Goal: Task Accomplishment & Management: Manage account settings

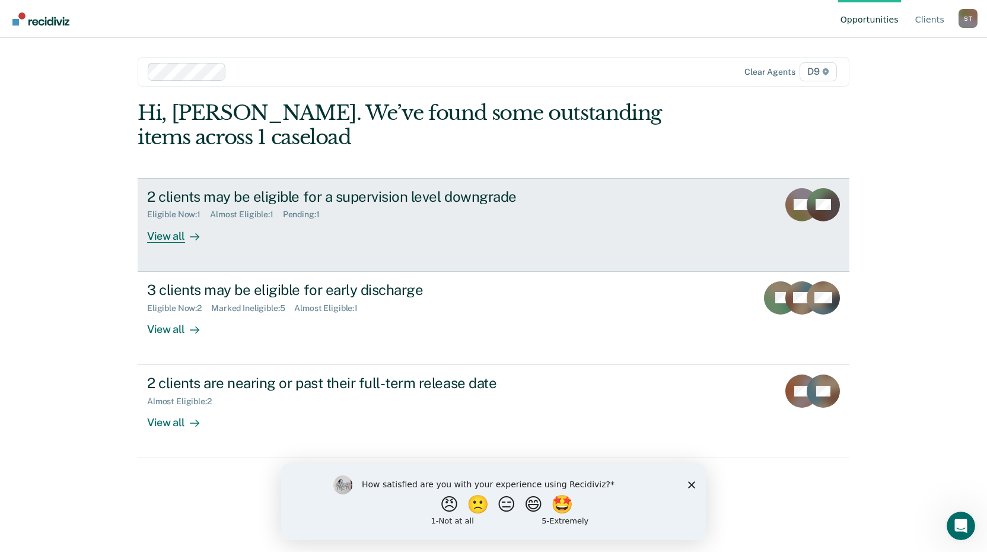
click at [176, 236] on div "View all" at bounding box center [180, 231] width 66 height 23
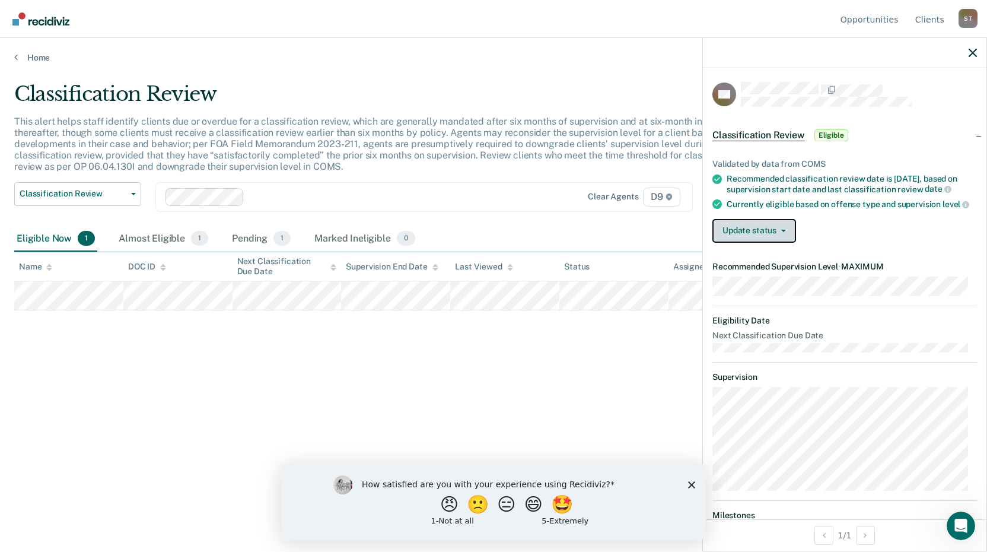
click at [768, 241] on button "Update status" at bounding box center [755, 231] width 84 height 24
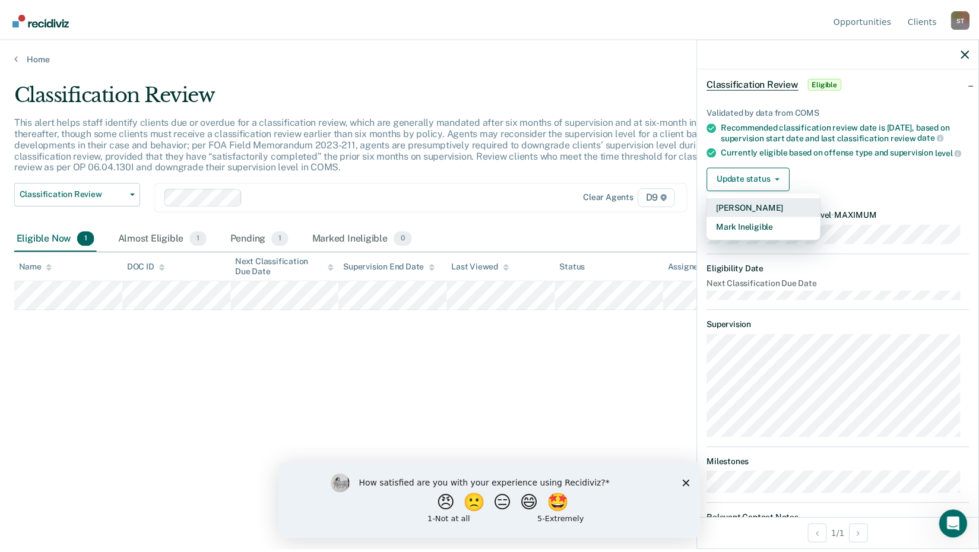
scroll to position [104, 0]
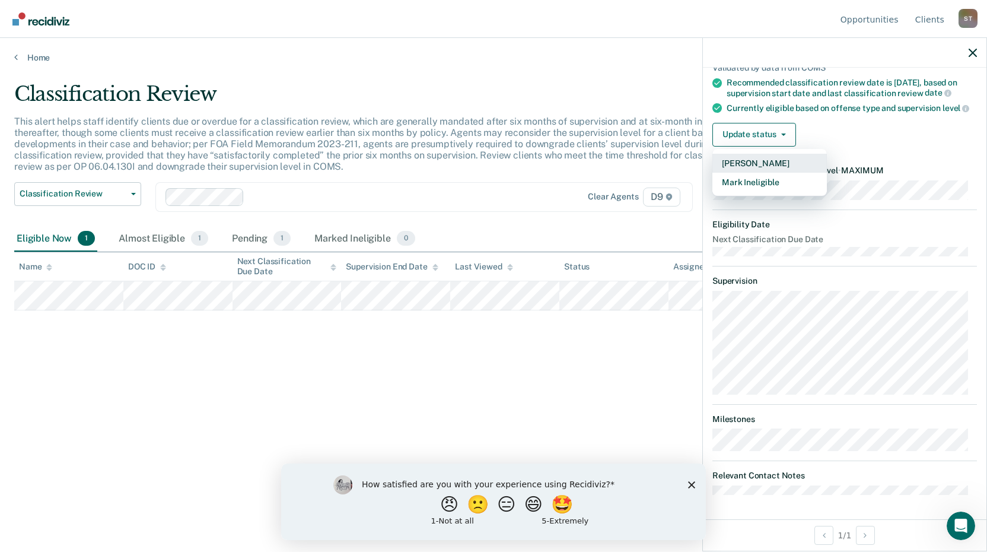
click at [782, 164] on button "[PERSON_NAME]" at bounding box center [770, 163] width 115 height 19
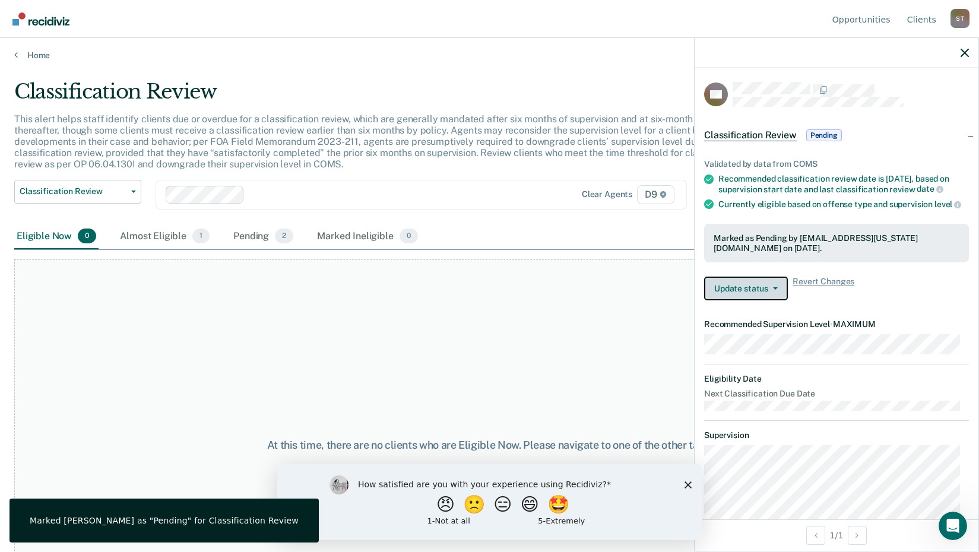
scroll to position [0, 0]
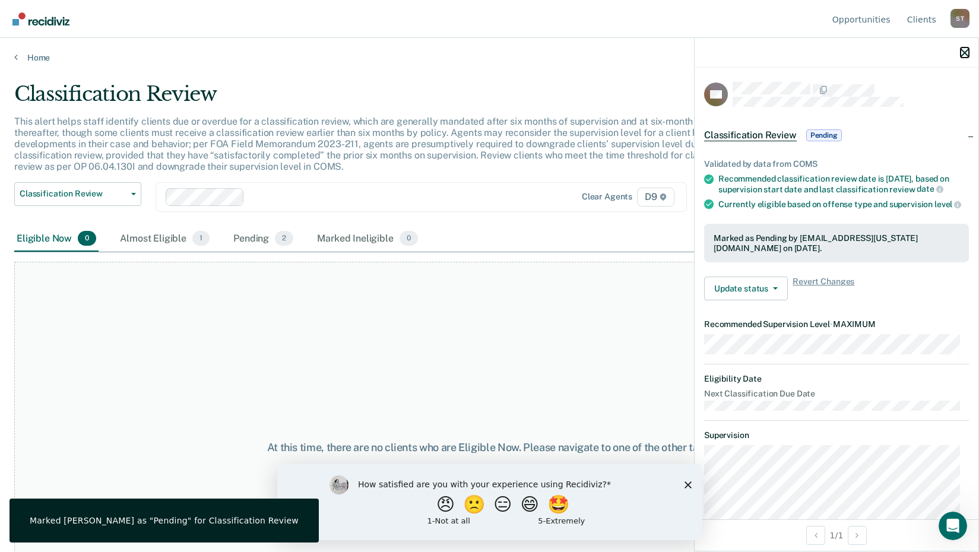
click at [965, 50] on icon "button" at bounding box center [964, 53] width 8 height 8
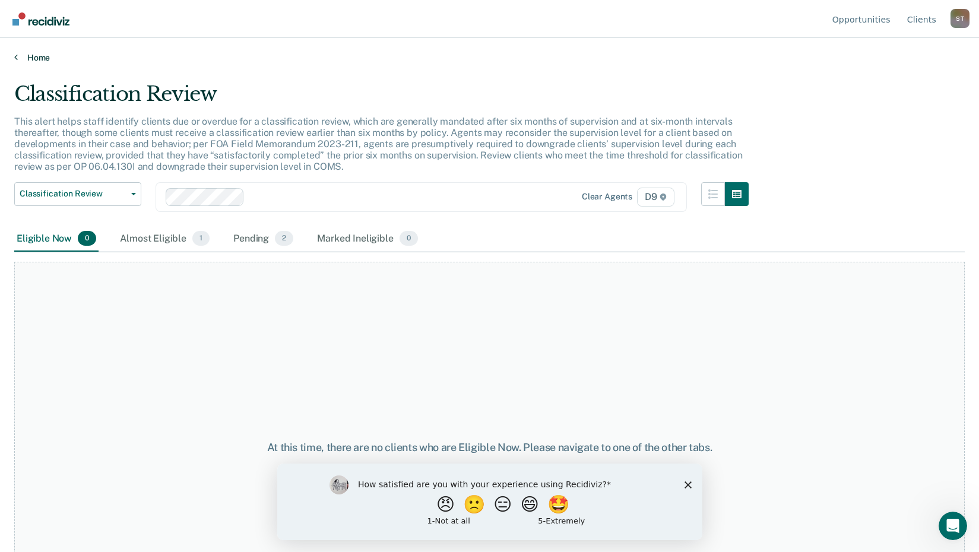
click at [37, 58] on link "Home" at bounding box center [489, 57] width 950 height 11
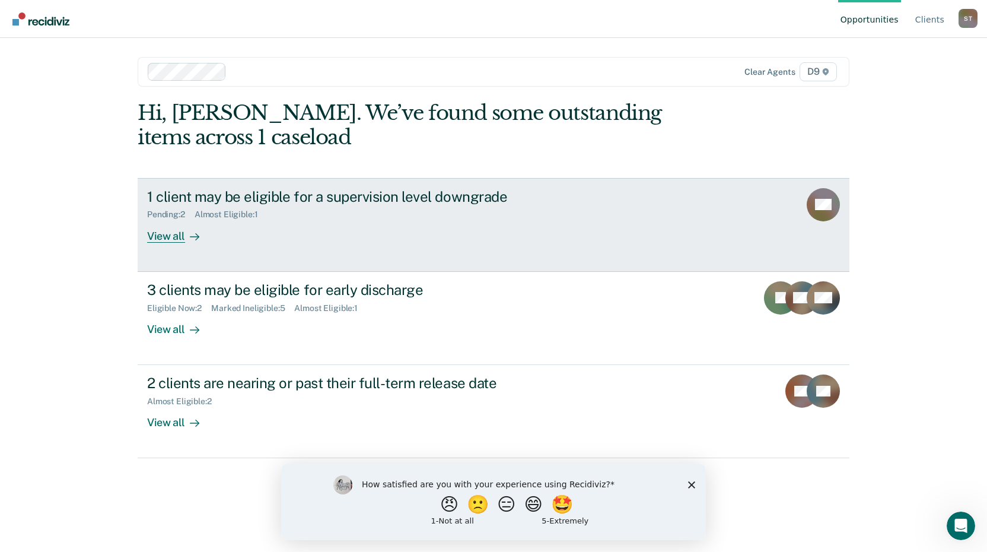
click at [169, 236] on div "View all" at bounding box center [180, 231] width 66 height 23
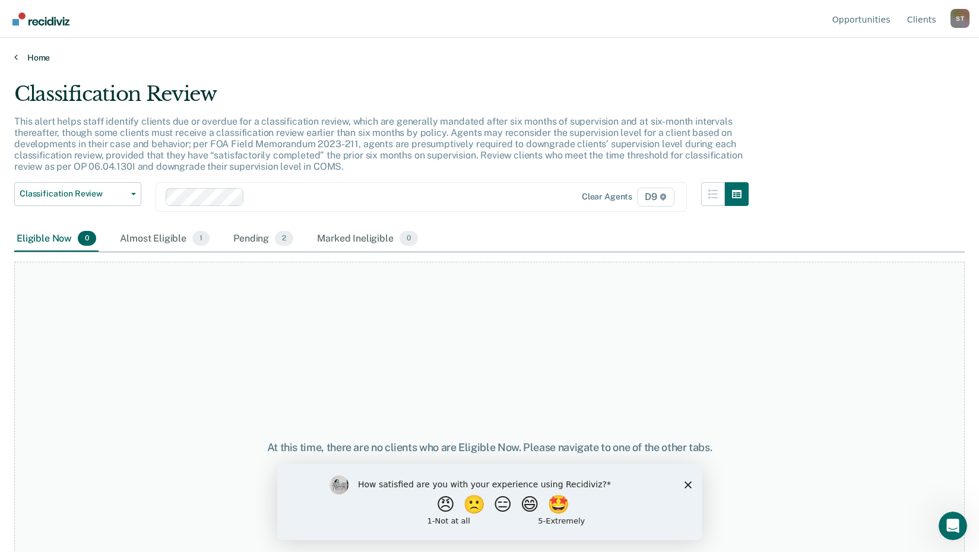
click at [34, 54] on link "Home" at bounding box center [489, 57] width 950 height 11
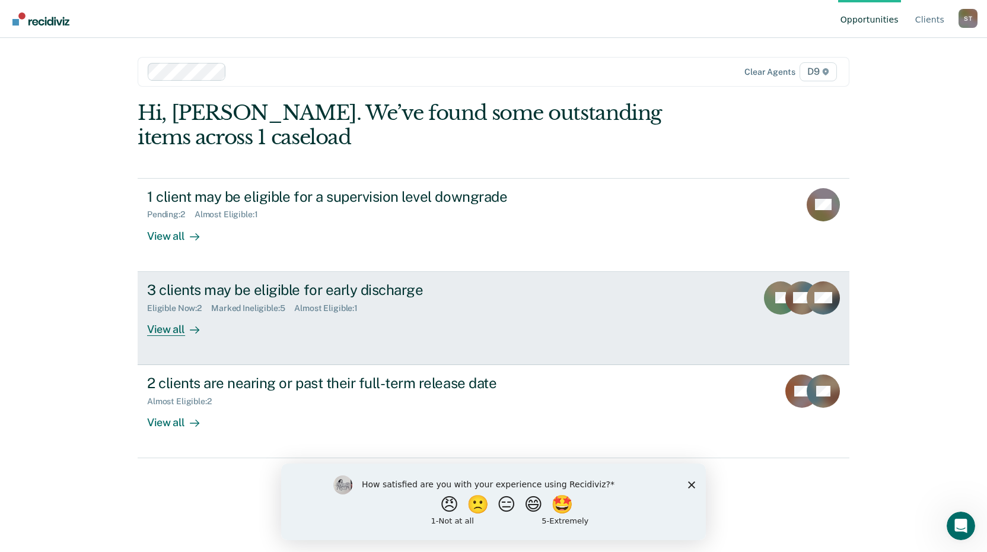
click at [171, 329] on div "View all" at bounding box center [180, 324] width 66 height 23
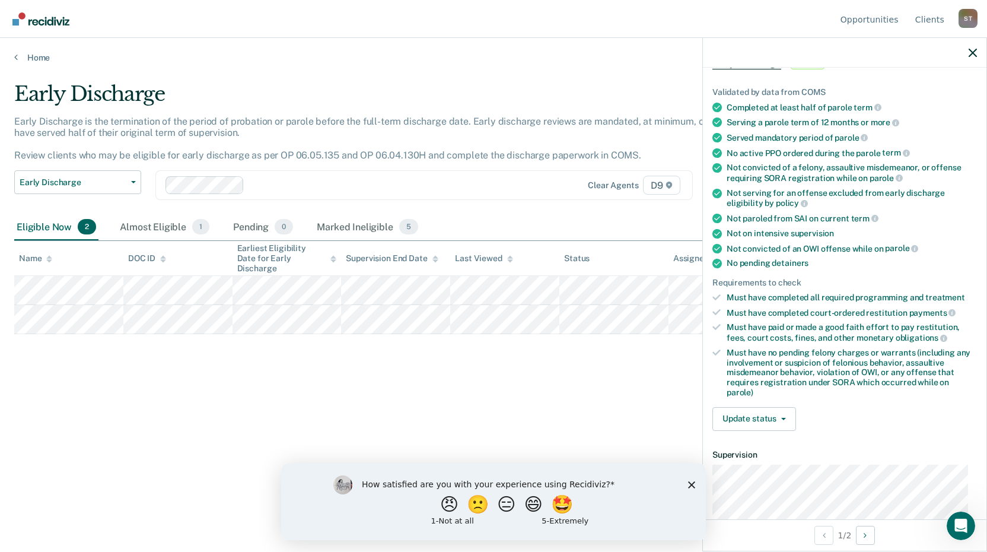
scroll to position [256, 0]
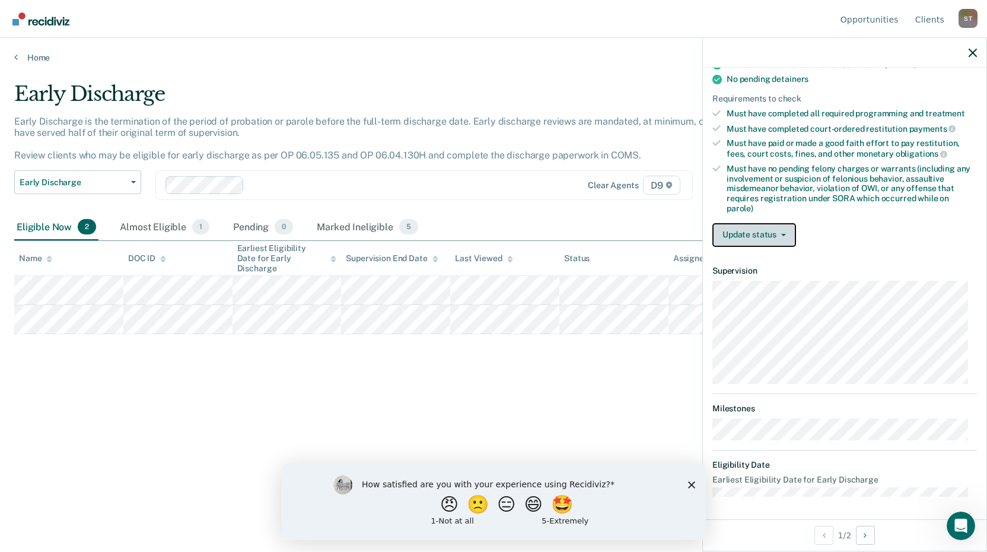
click at [768, 228] on button "Update status" at bounding box center [755, 235] width 84 height 24
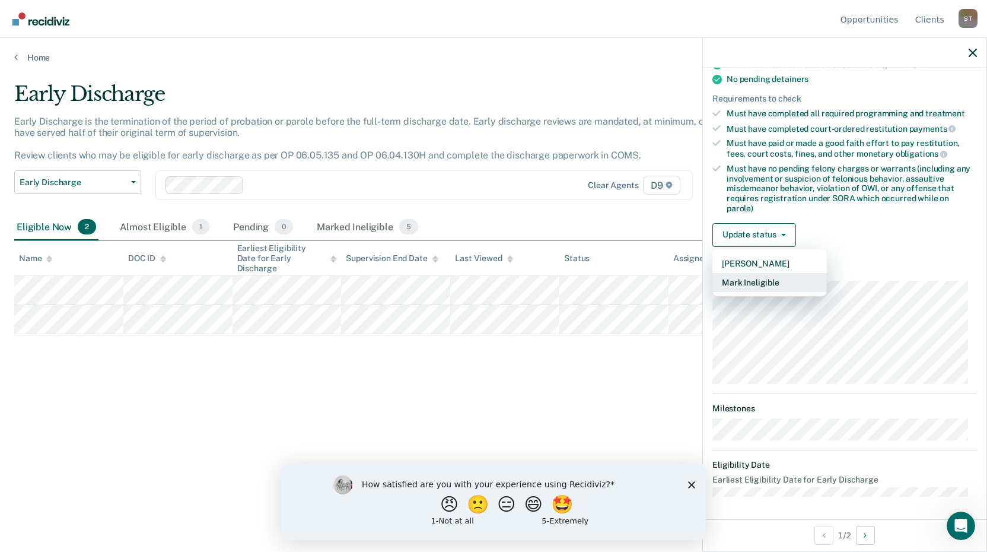
click at [774, 285] on button "Mark Ineligible" at bounding box center [770, 282] width 115 height 19
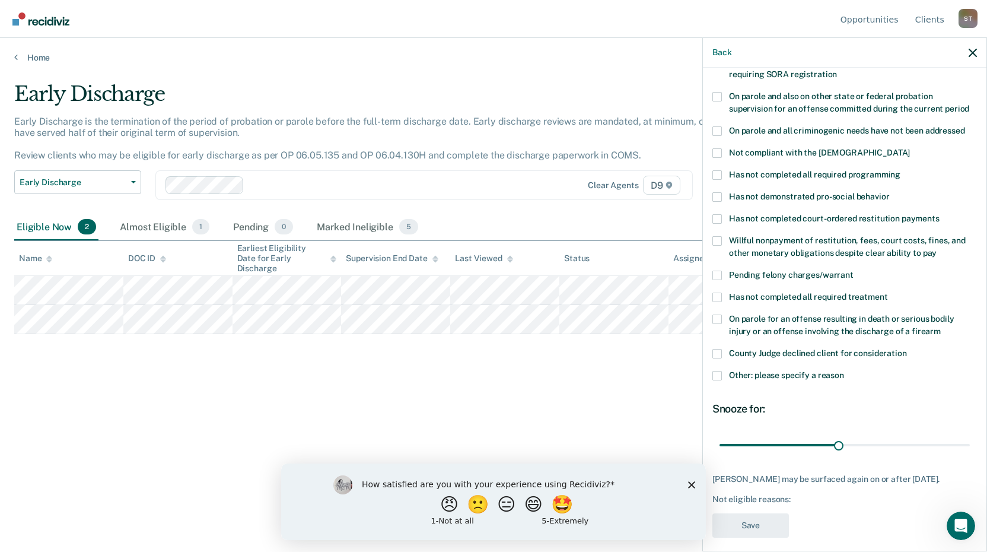
scroll to position [141, 0]
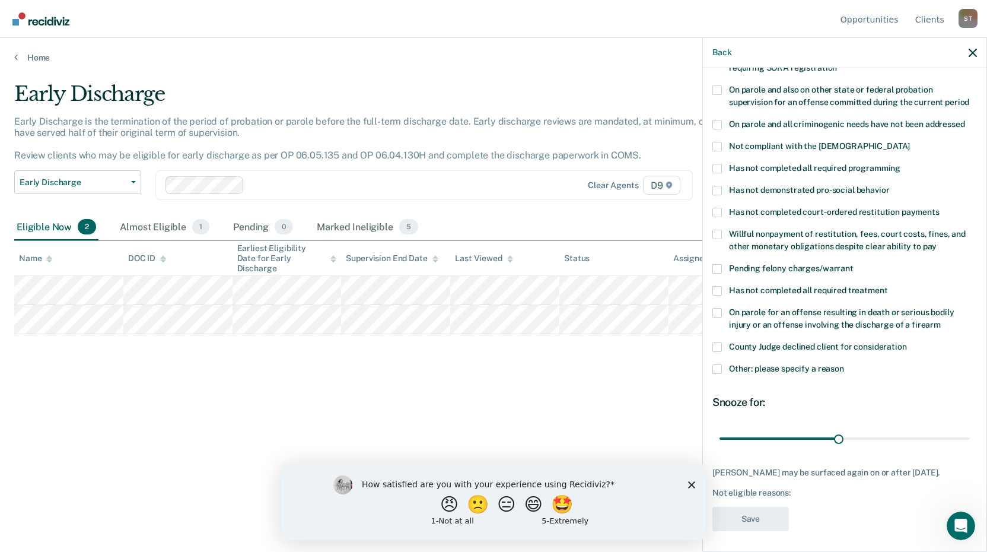
click at [749, 488] on div "Not eligible reasons:" at bounding box center [845, 493] width 265 height 10
click at [793, 488] on div "Not eligible reasons:" at bounding box center [845, 493] width 265 height 10
click at [715, 488] on div "Not eligible reasons:" at bounding box center [845, 493] width 265 height 10
click at [715, 364] on span at bounding box center [717, 368] width 9 height 9
click at [844, 364] on input "Other: please specify a reason" at bounding box center [844, 364] width 0 height 0
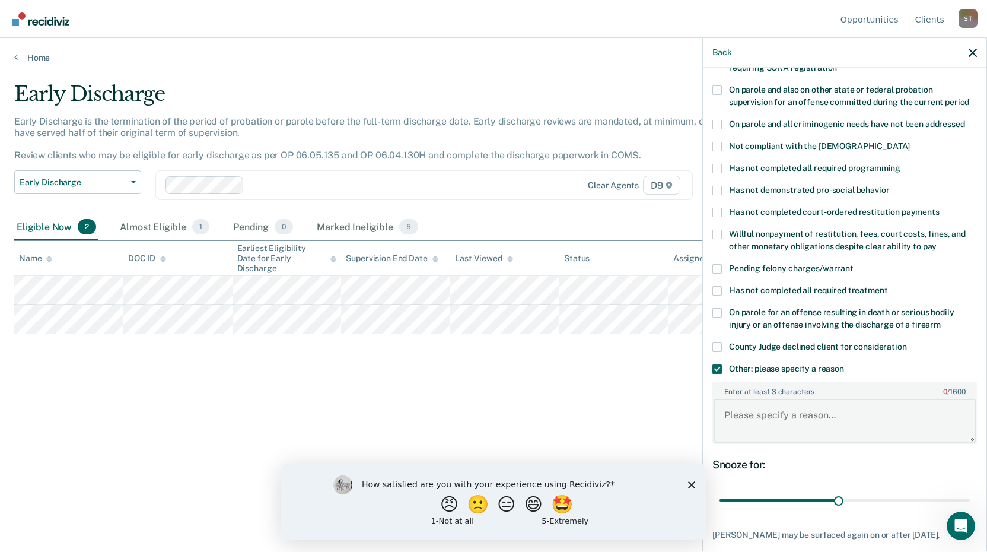
click at [748, 403] on textarea "Enter at least 3 characters 0 / 1600" at bounding box center [845, 421] width 262 height 44
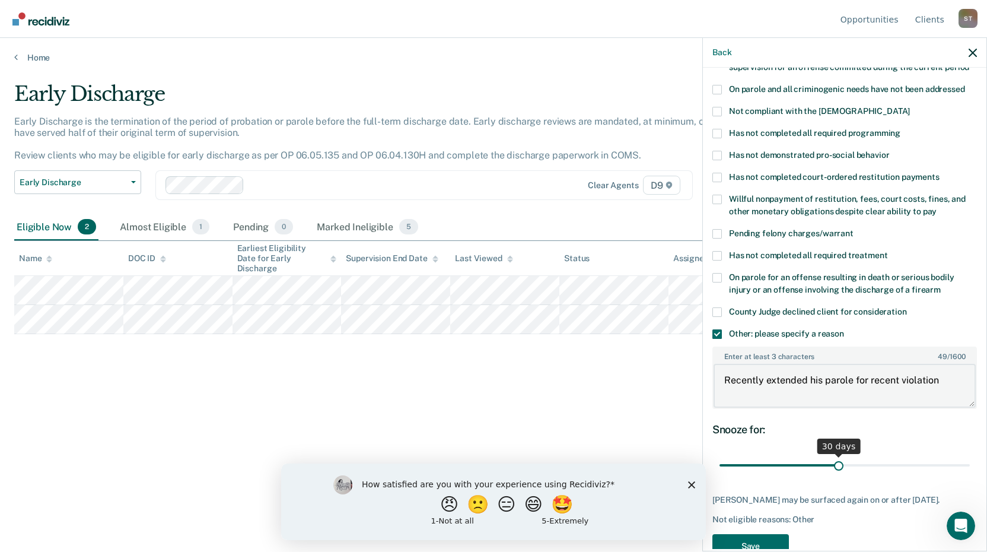
scroll to position [204, 0]
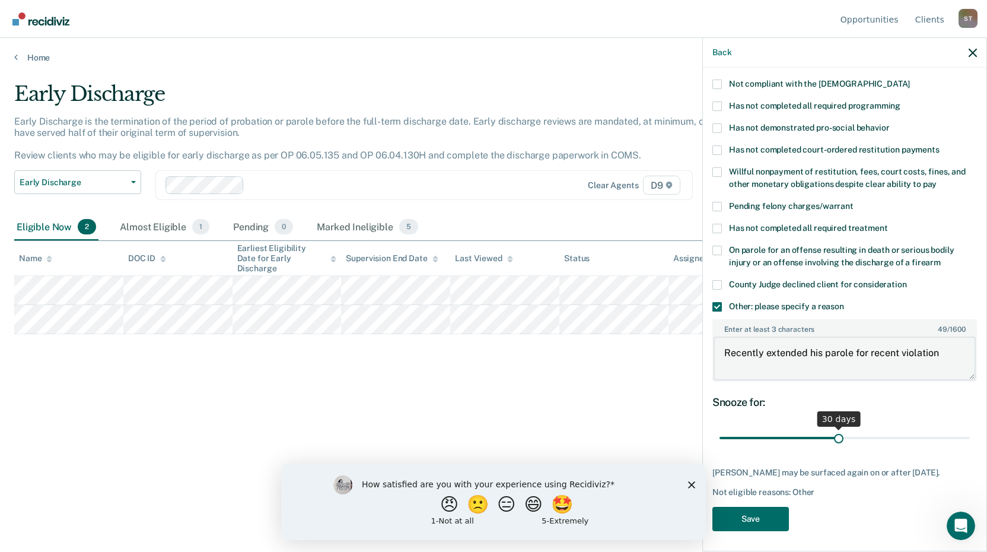
type textarea "Recently extended his parole for recent violation"
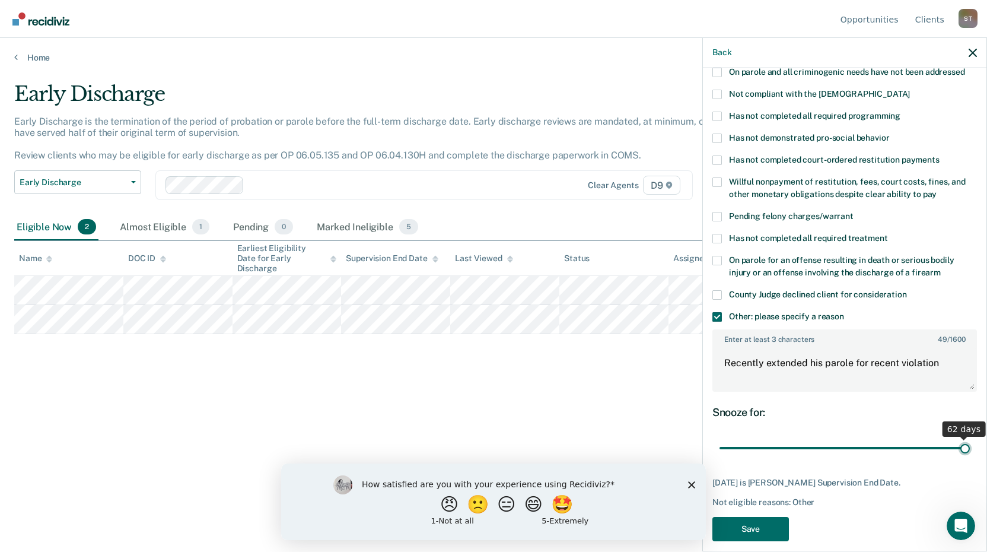
drag, startPoint x: 834, startPoint y: 423, endPoint x: 975, endPoint y: 417, distance: 140.8
type input "62"
click at [970, 438] on input "range" at bounding box center [845, 448] width 250 height 21
click at [763, 517] on button "Save" at bounding box center [751, 529] width 77 height 24
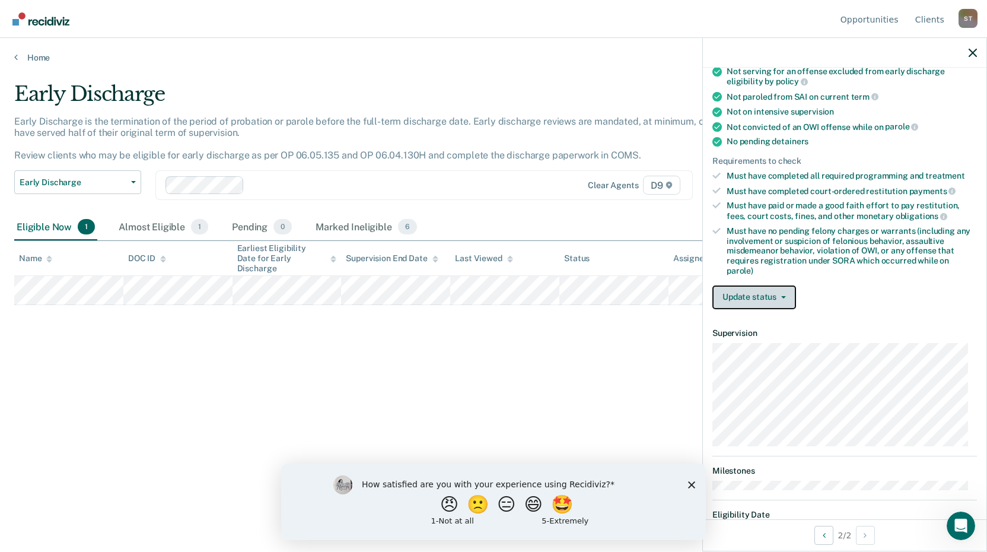
click at [756, 301] on button "Update status" at bounding box center [755, 297] width 84 height 24
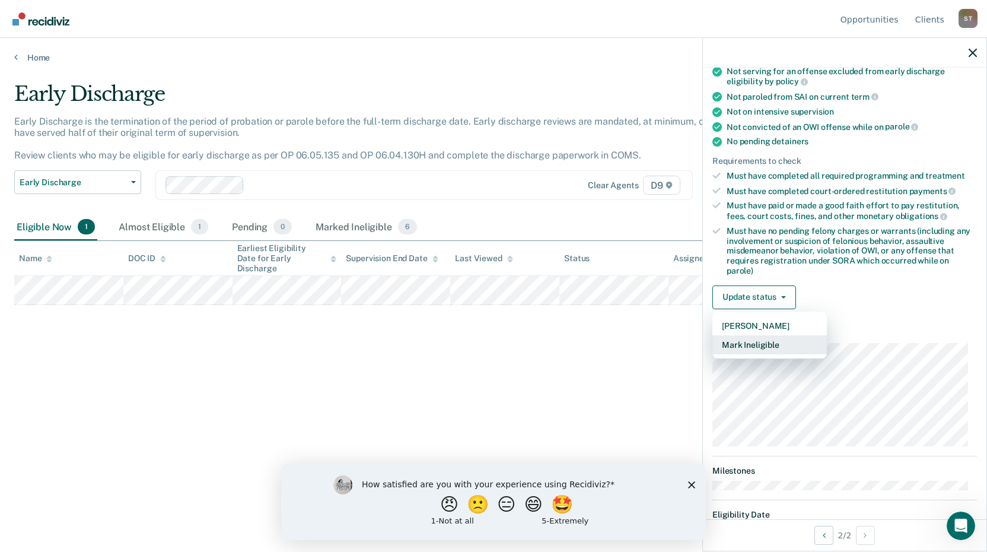
click at [769, 339] on button "Mark Ineligible" at bounding box center [770, 344] width 115 height 19
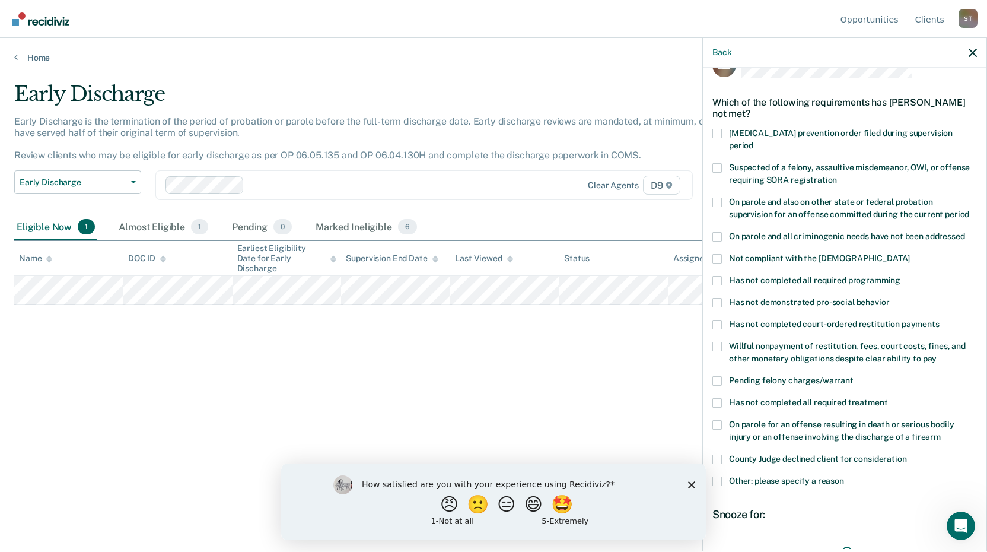
scroll to position [23, 0]
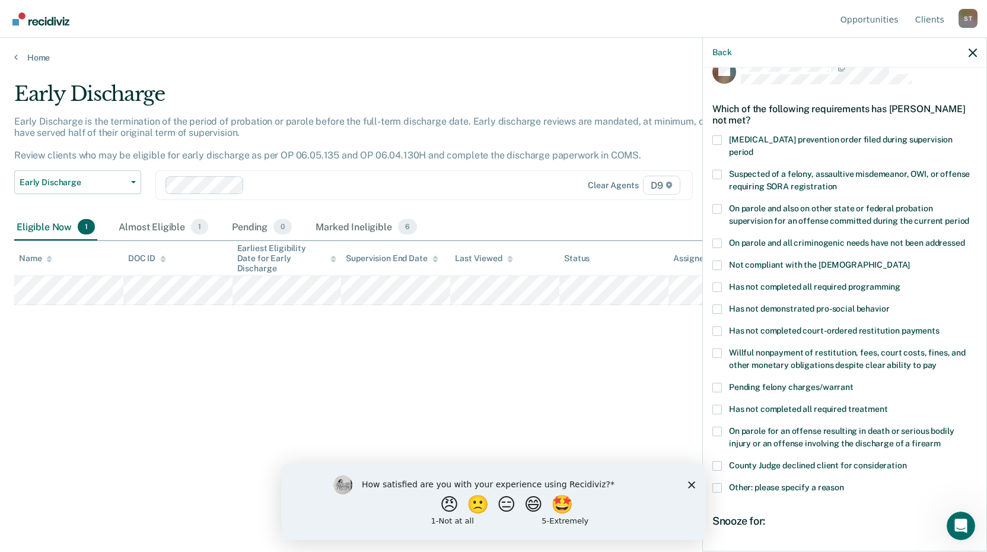
click at [717, 261] on span at bounding box center [717, 265] width 9 height 9
click at [910, 261] on input "Not compliant with the [DEMOGRAPHIC_DATA]" at bounding box center [910, 261] width 0 height 0
click at [716, 304] on span at bounding box center [717, 308] width 9 height 9
click at [890, 304] on input "Has not demonstrated pro-social behavior" at bounding box center [890, 304] width 0 height 0
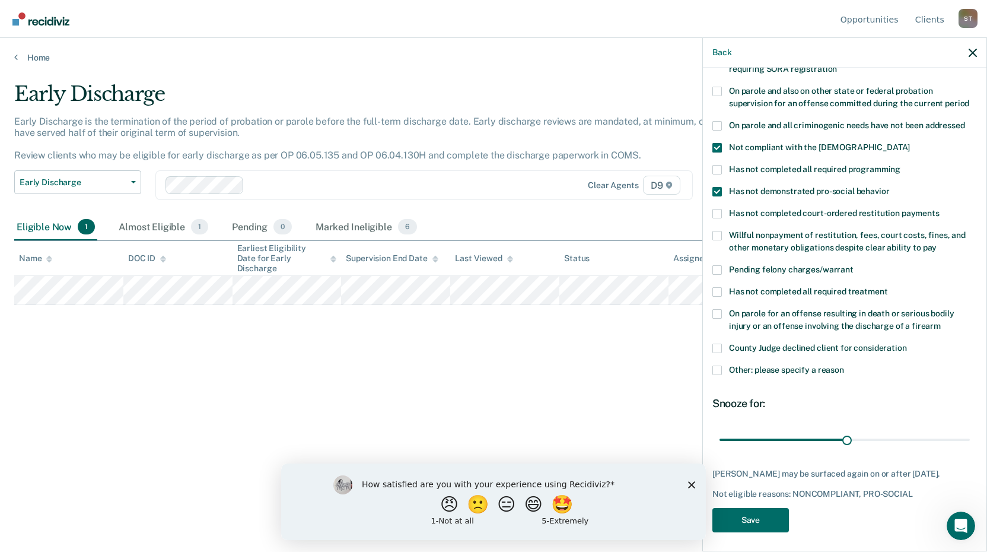
scroll to position [141, 0]
click at [713, 364] on span at bounding box center [717, 368] width 9 height 9
click at [844, 364] on input "Other: please specify a reason" at bounding box center [844, 364] width 0 height 0
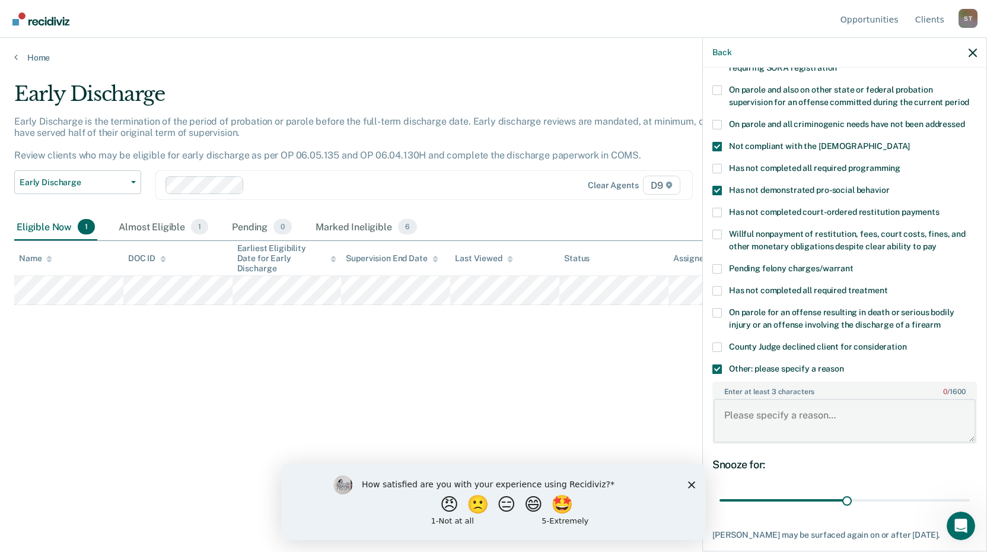
click at [769, 405] on textarea "Enter at least 3 characters 0 / 1600" at bounding box center [845, 421] width 262 height 44
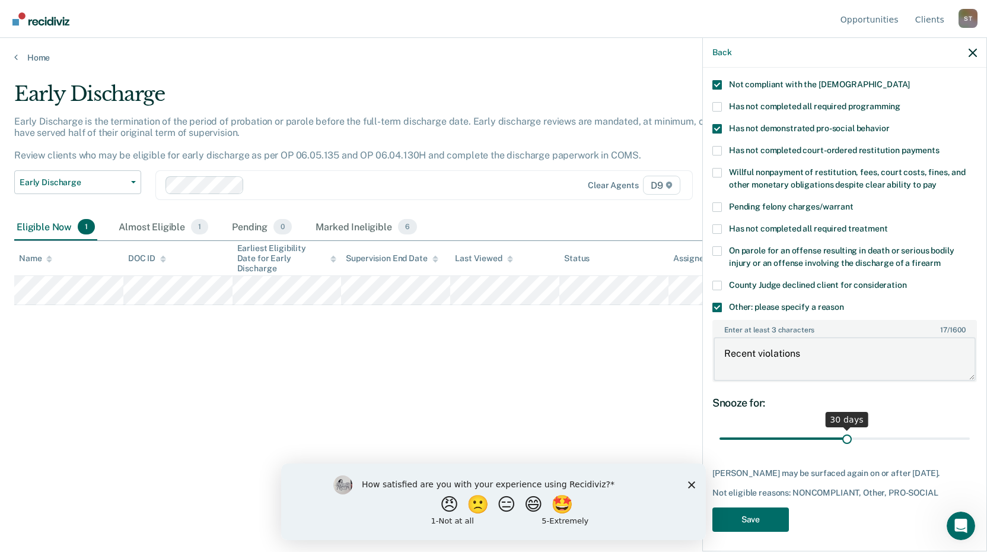
scroll to position [204, 0]
type textarea "Recent violations"
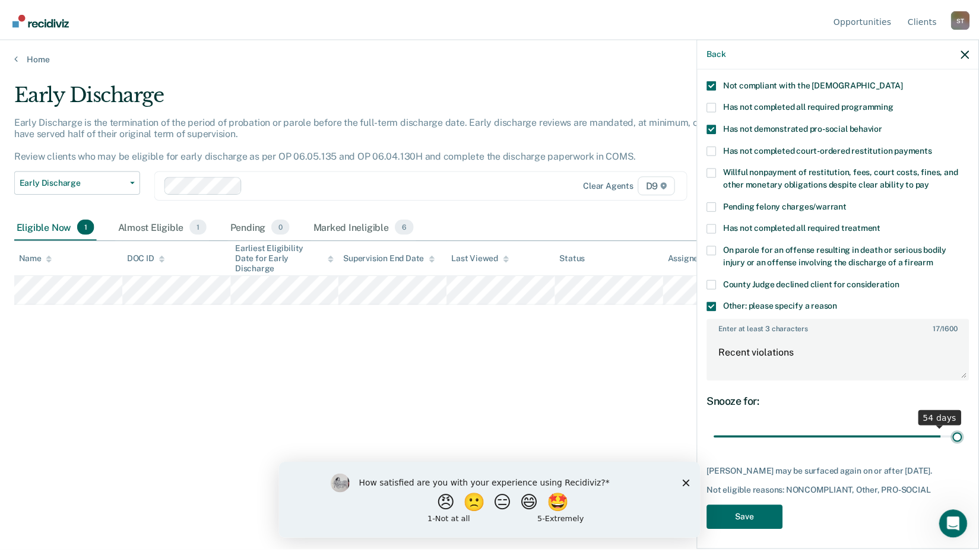
scroll to position [193, 0]
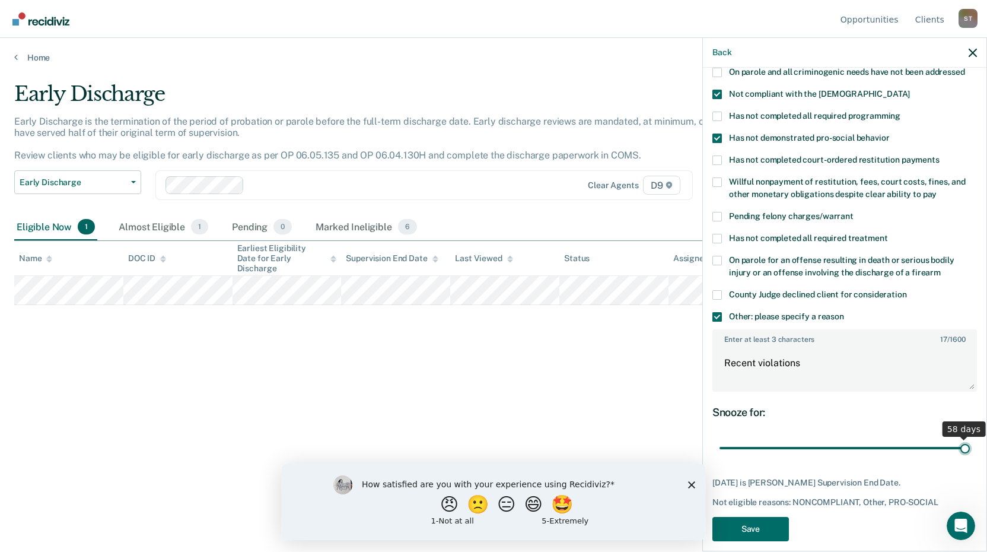
drag, startPoint x: 844, startPoint y: 425, endPoint x: 988, endPoint y: 420, distance: 143.7
type input "58"
click at [970, 438] on input "range" at bounding box center [845, 448] width 250 height 21
click at [747, 518] on button "Save" at bounding box center [751, 529] width 77 height 24
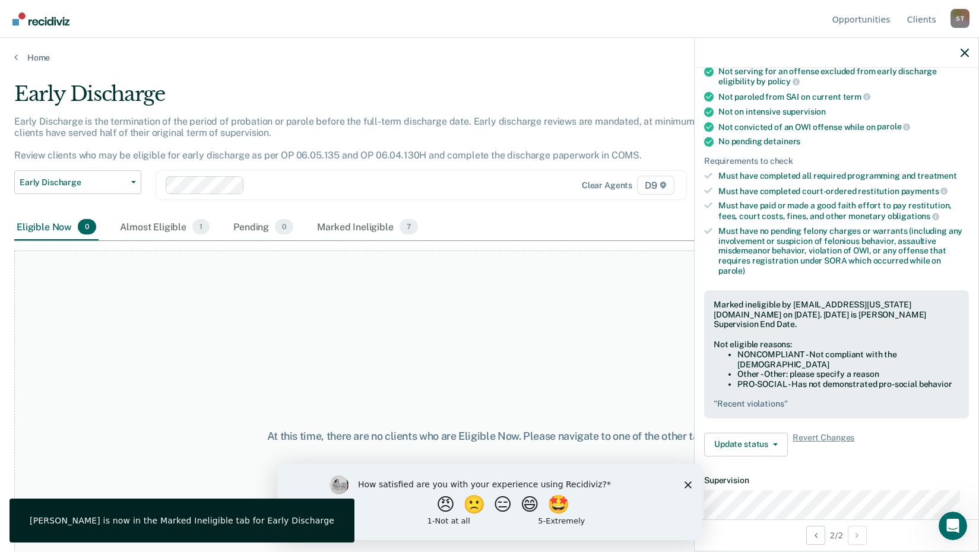
click at [12, 56] on div "Home" at bounding box center [489, 50] width 979 height 25
click at [18, 55] on link "Home" at bounding box center [489, 57] width 950 height 11
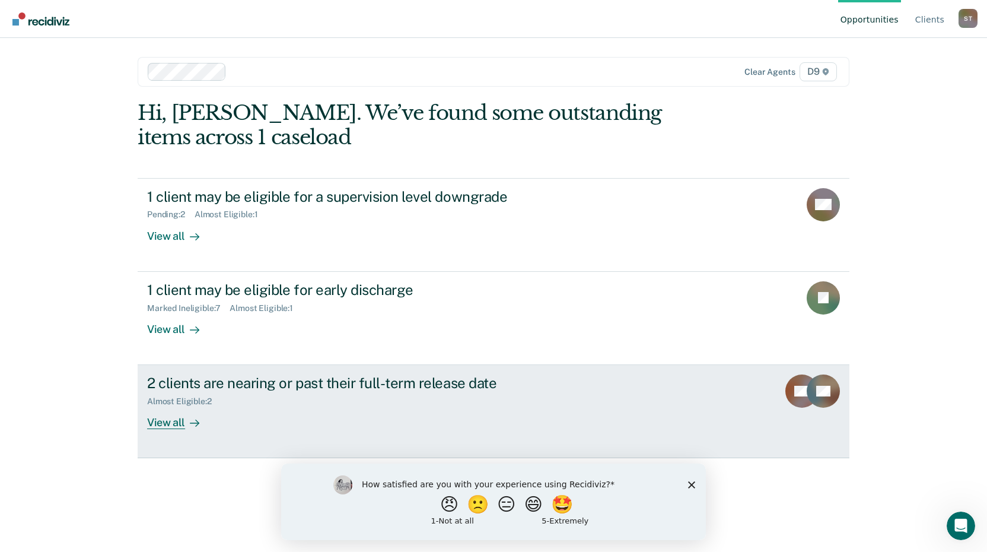
click at [168, 424] on div "View all" at bounding box center [180, 418] width 66 height 23
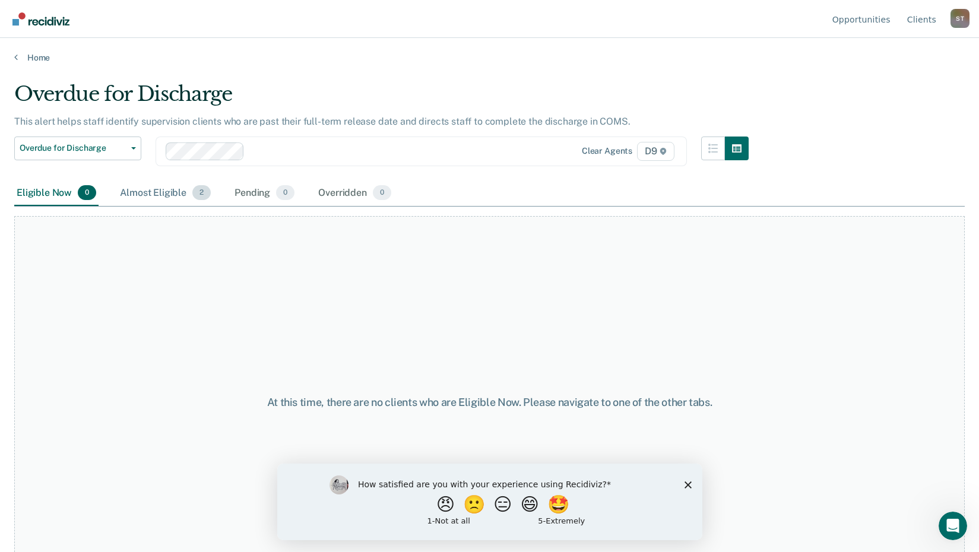
click at [176, 196] on div "Almost Eligible 2" at bounding box center [165, 193] width 96 height 26
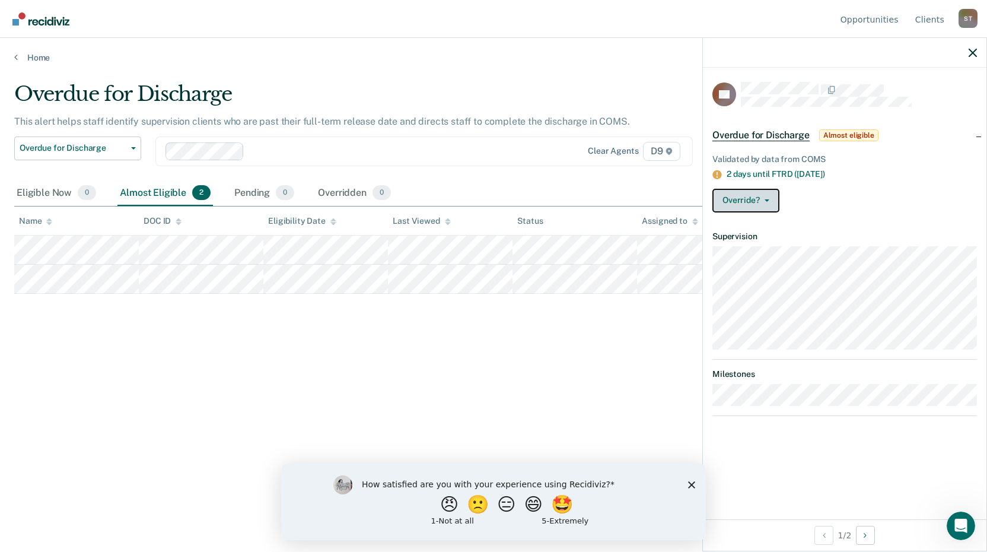
click at [761, 196] on button "Override?" at bounding box center [746, 201] width 67 height 24
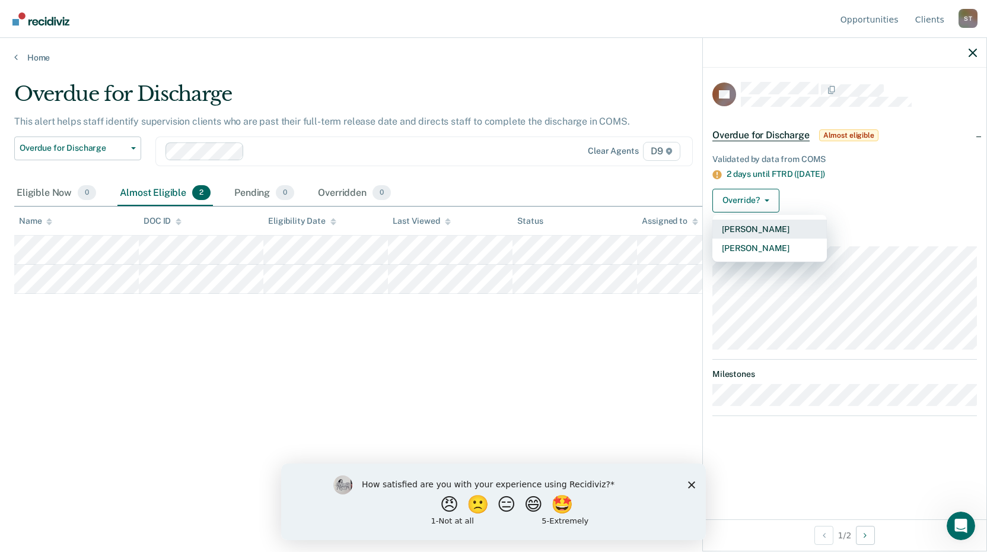
click at [771, 230] on button "[PERSON_NAME]" at bounding box center [770, 229] width 115 height 19
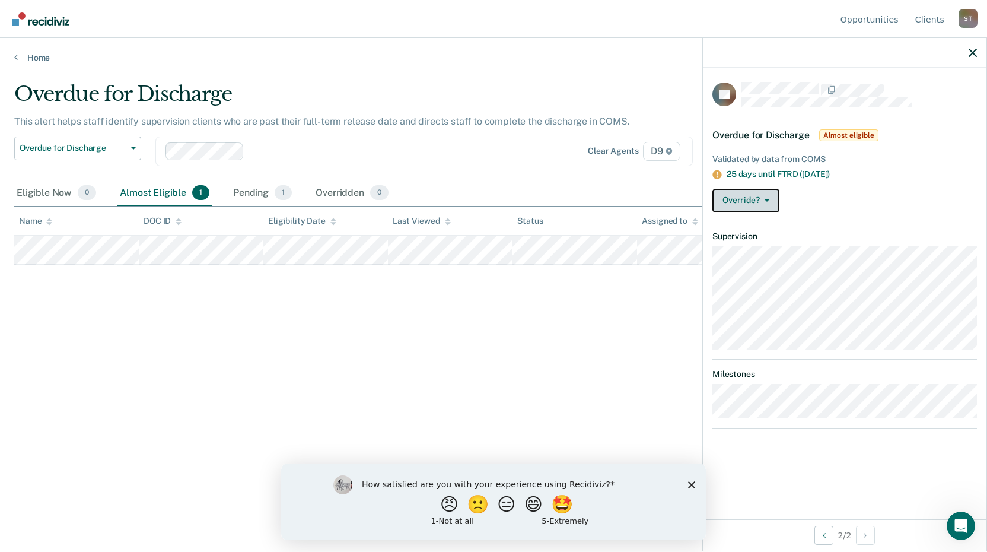
click at [736, 198] on button "Override?" at bounding box center [746, 201] width 67 height 24
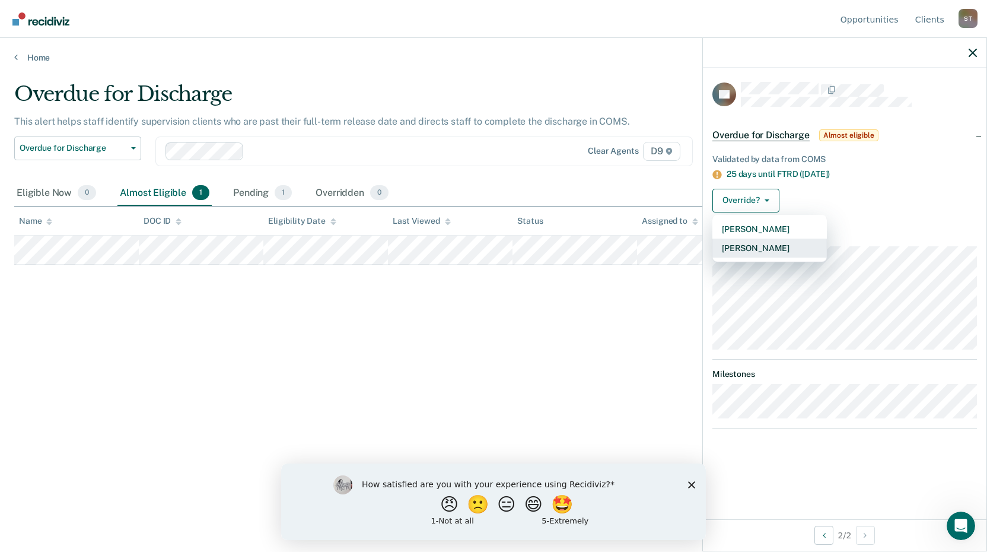
click at [755, 249] on button "[PERSON_NAME]" at bounding box center [770, 248] width 115 height 19
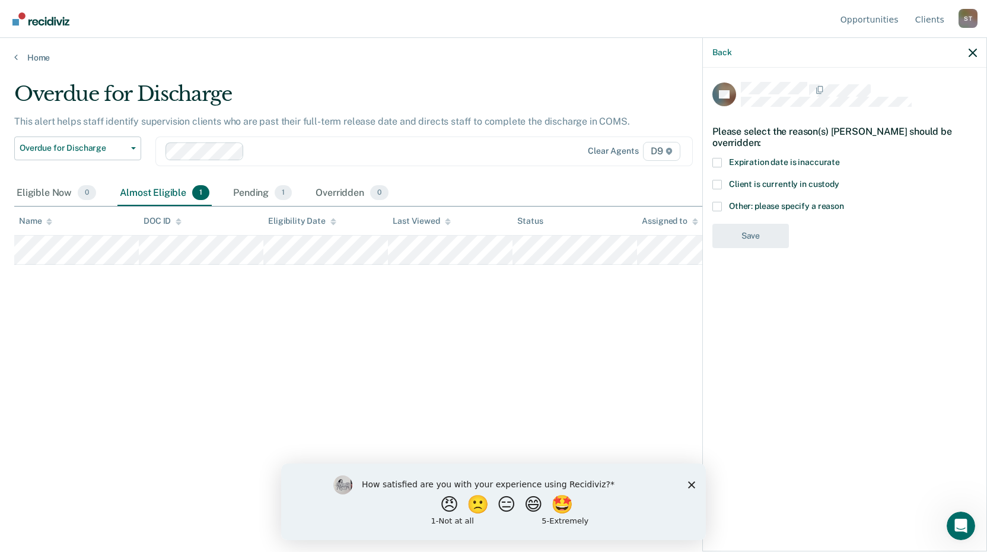
click at [715, 207] on span at bounding box center [717, 206] width 9 height 9
click at [844, 202] on input "Other: please specify a reason" at bounding box center [844, 202] width 0 height 0
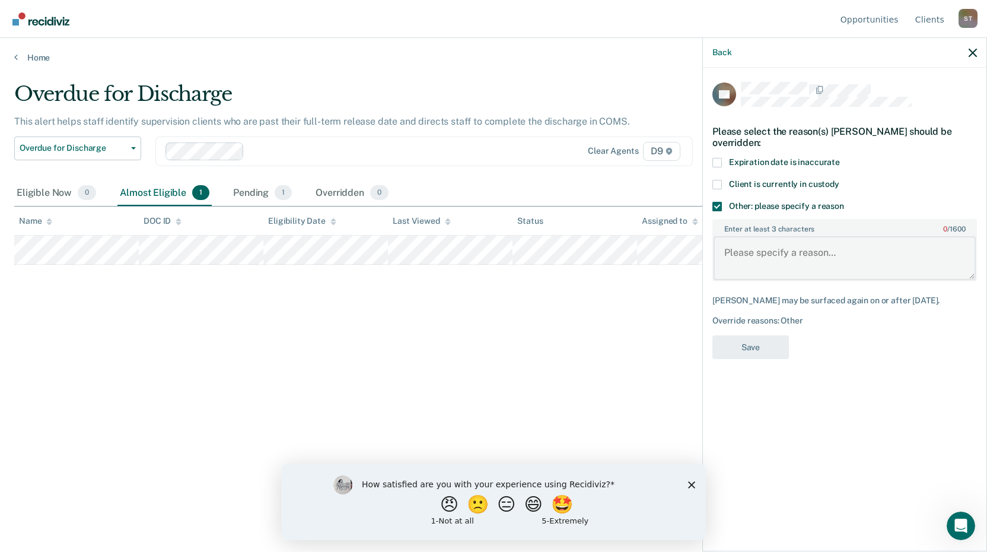
click at [748, 247] on textarea "Enter at least 3 characters 0 / 1600" at bounding box center [845, 258] width 262 height 44
type textarea "Will extend due to recent violation"
click at [749, 332] on div "RE Please select the reason(s) [PERSON_NAME] should be overridden: Expiration d…" at bounding box center [845, 224] width 265 height 285
click at [751, 344] on button "Save" at bounding box center [751, 347] width 77 height 24
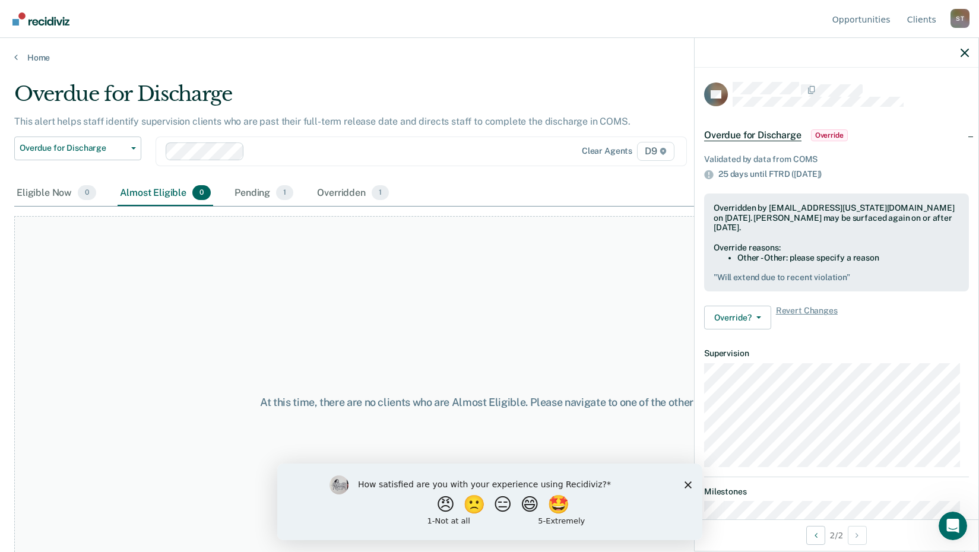
click at [958, 50] on div at bounding box center [836, 53] width 284 height 30
click at [963, 53] on icon "button" at bounding box center [964, 53] width 8 height 8
